Goal: Task Accomplishment & Management: Complete application form

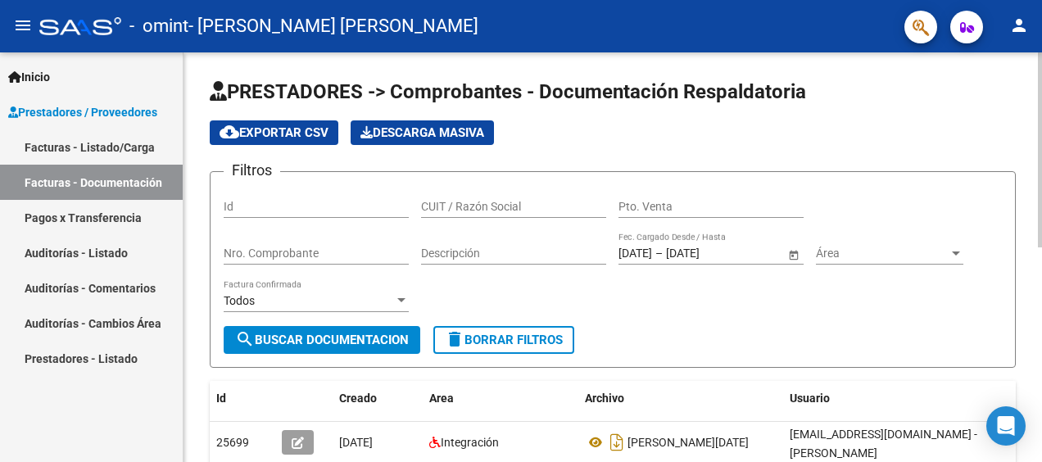
scroll to position [410, 0]
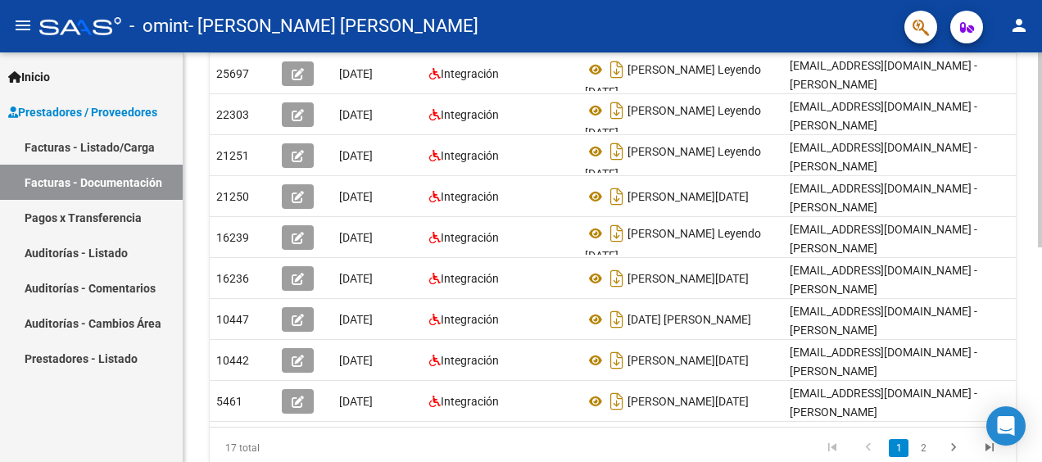
click at [1042, 356] on div at bounding box center [1040, 257] width 4 height 410
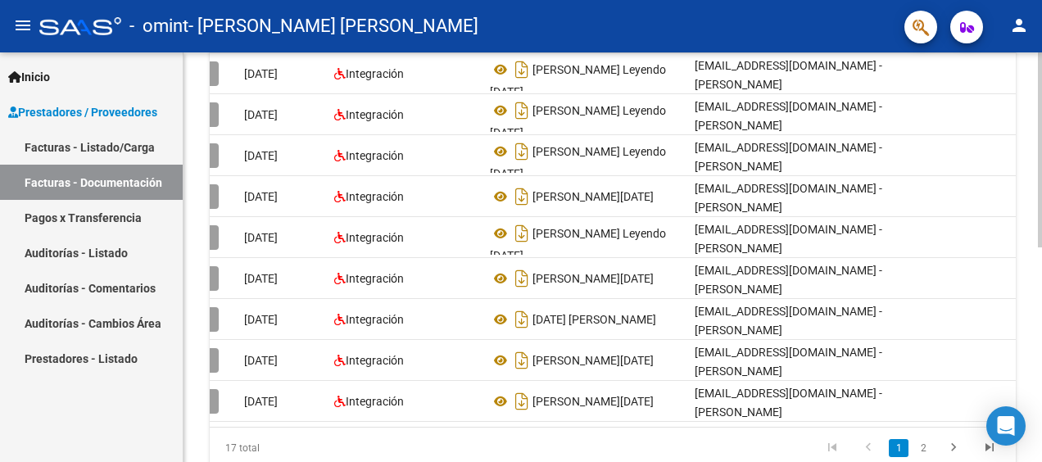
scroll to position [0, 0]
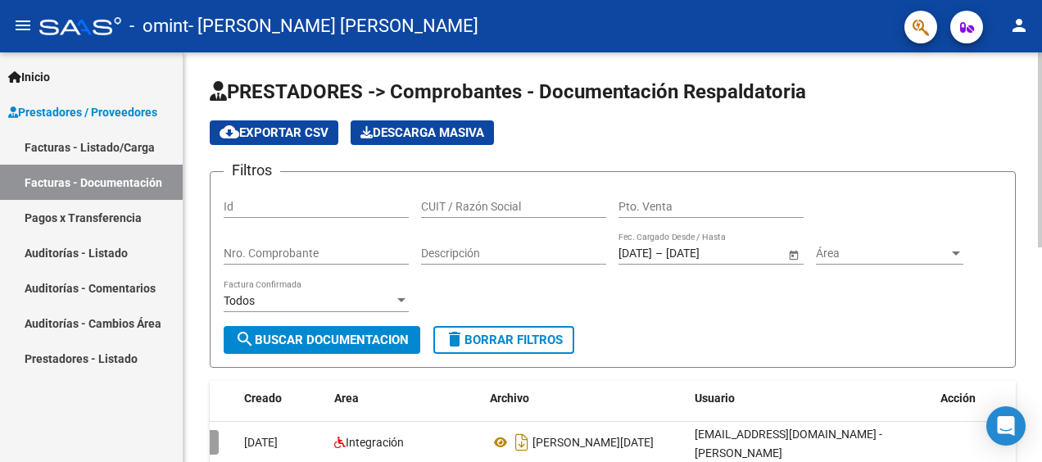
click at [1038, 177] on div at bounding box center [1040, 257] width 4 height 410
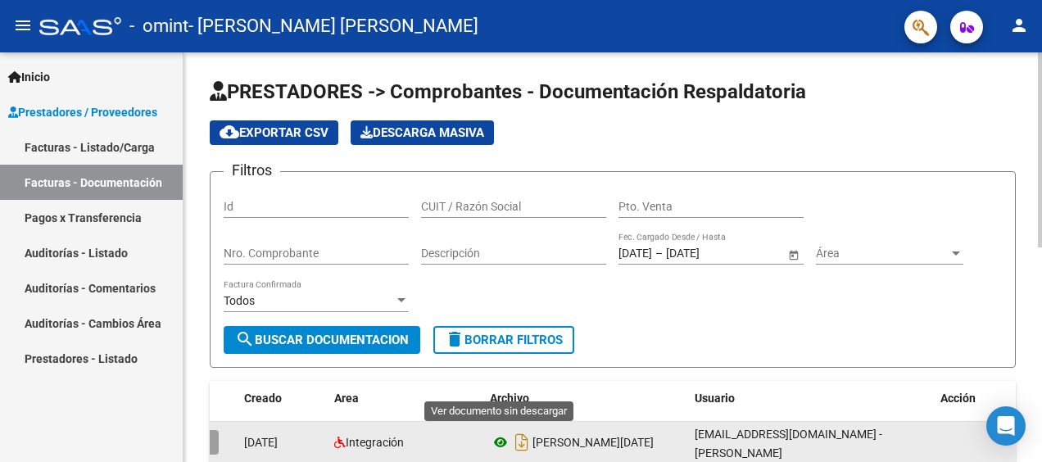
click at [502, 439] on icon at bounding box center [500, 443] width 21 height 20
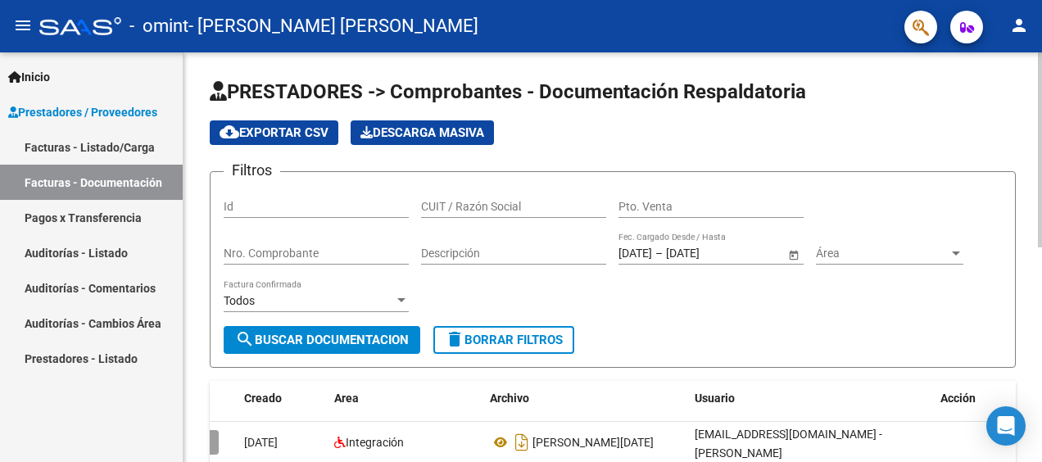
scroll to position [410, 0]
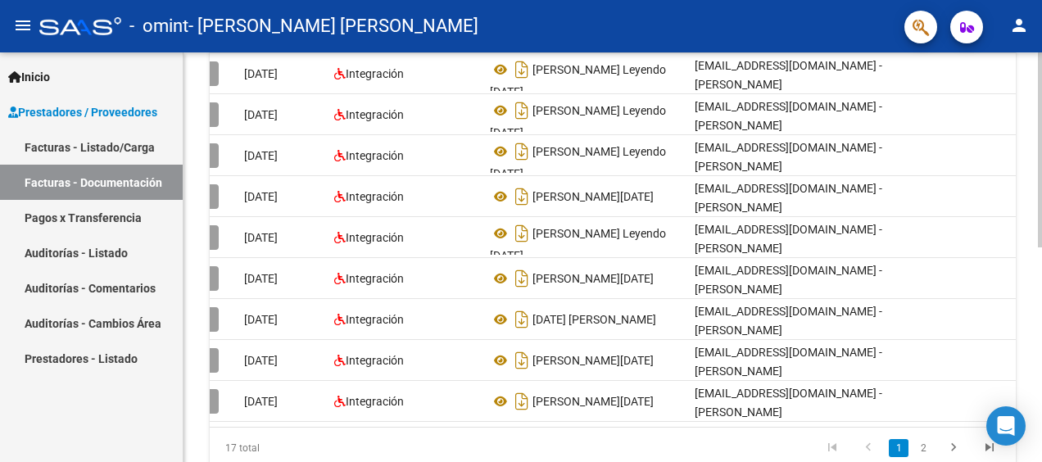
click at [1038, 380] on div at bounding box center [1040, 257] width 4 height 410
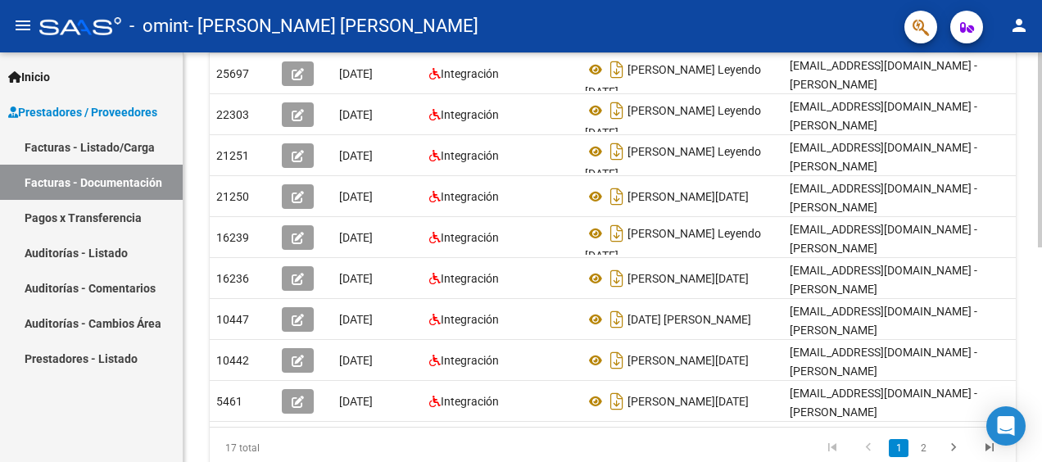
scroll to position [0, 0]
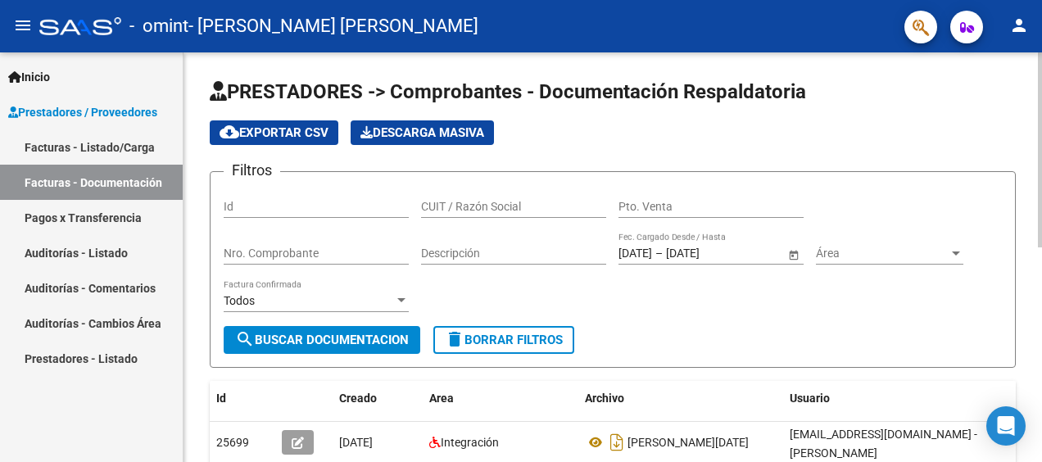
click at [1038, 100] on div at bounding box center [1040, 257] width 4 height 410
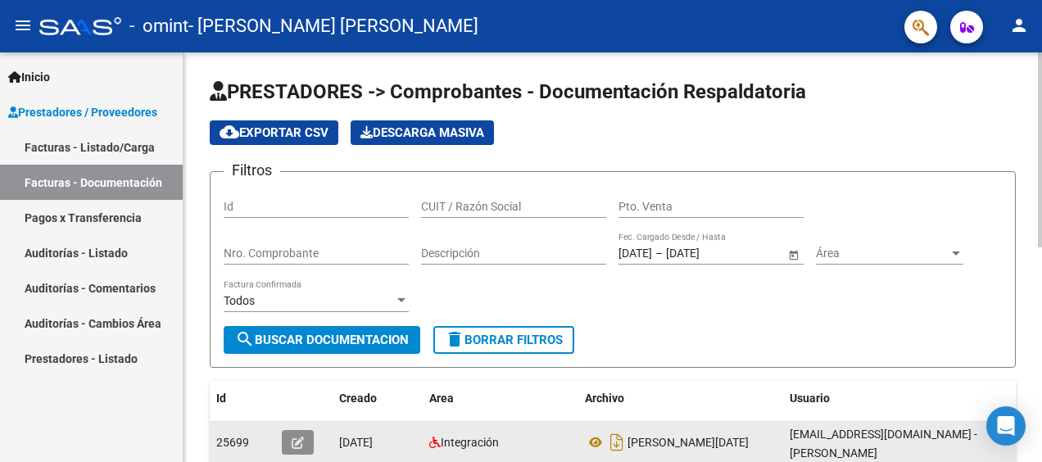
click at [295, 446] on icon "button" at bounding box center [298, 443] width 12 height 12
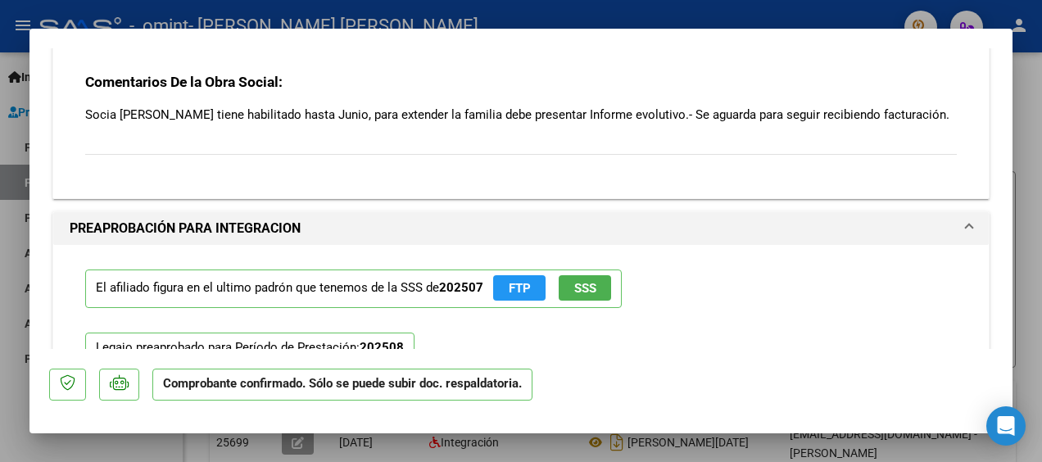
scroll to position [1535, 0]
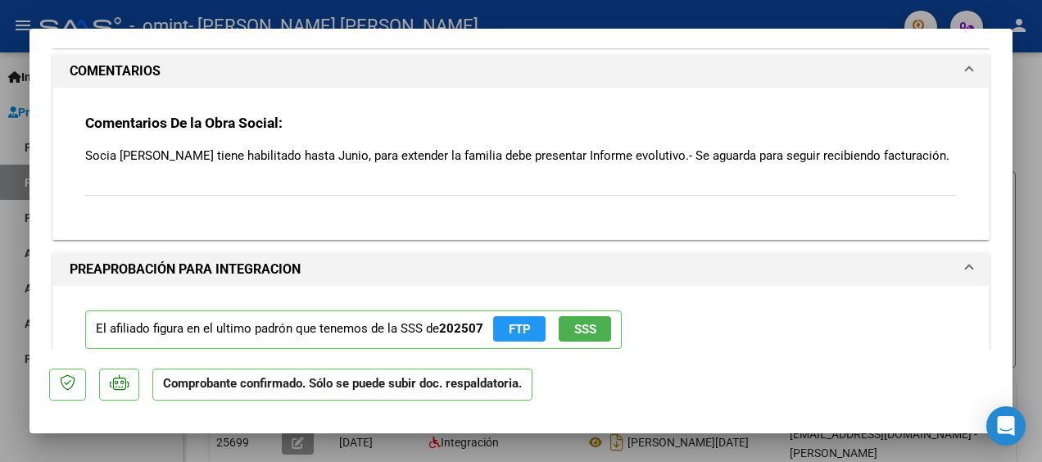
click at [851, 155] on p "Socia [PERSON_NAME] tiene habilitado hasta Junio, para extender la familia debe…" at bounding box center [521, 156] width 872 height 18
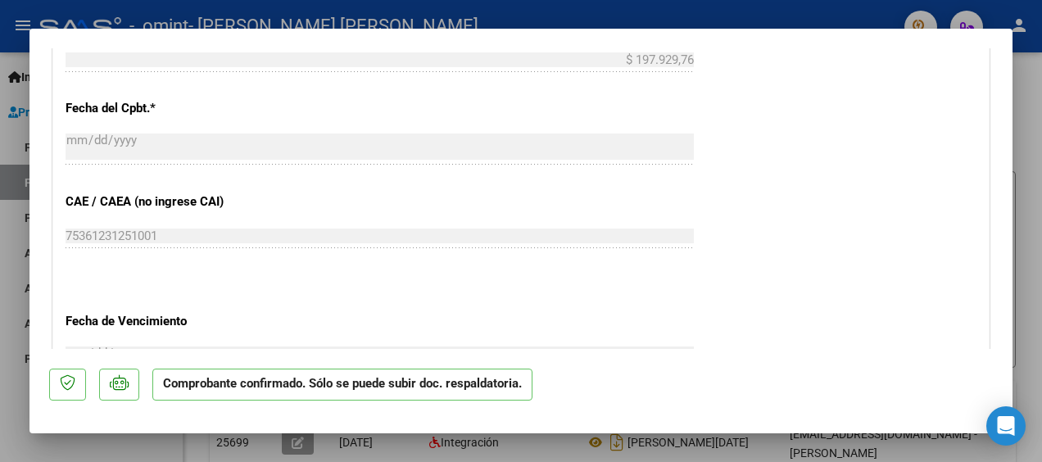
scroll to position [484, 0]
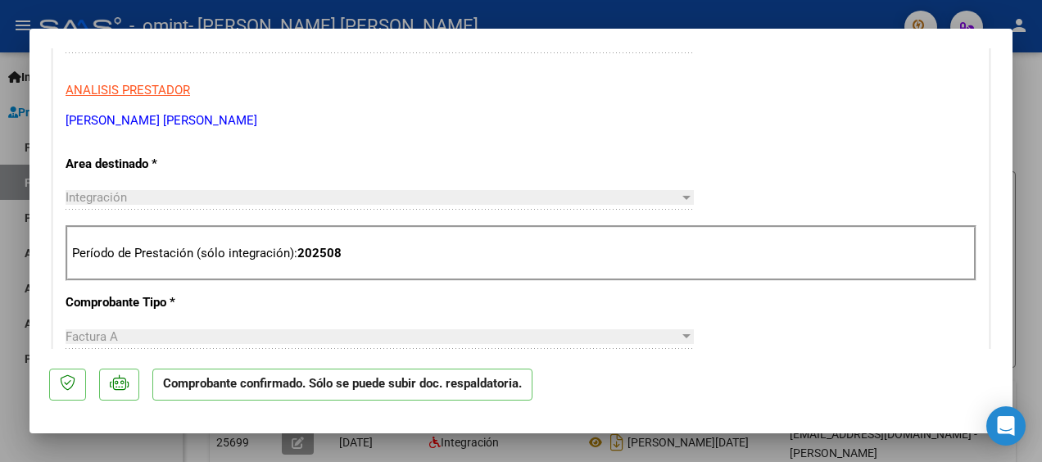
click at [1025, 79] on div at bounding box center [521, 231] width 1042 height 462
type input "$ 0,00"
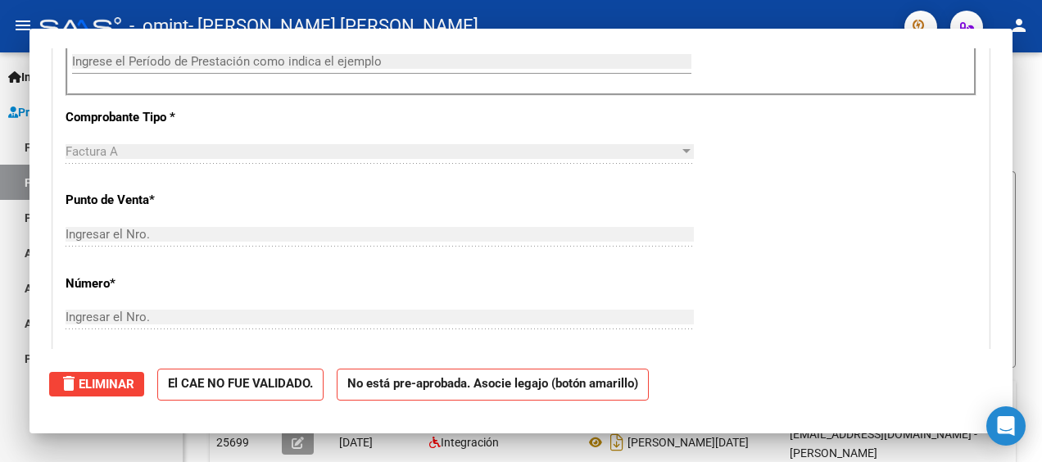
scroll to position [0, 0]
